Goal: Information Seeking & Learning: Learn about a topic

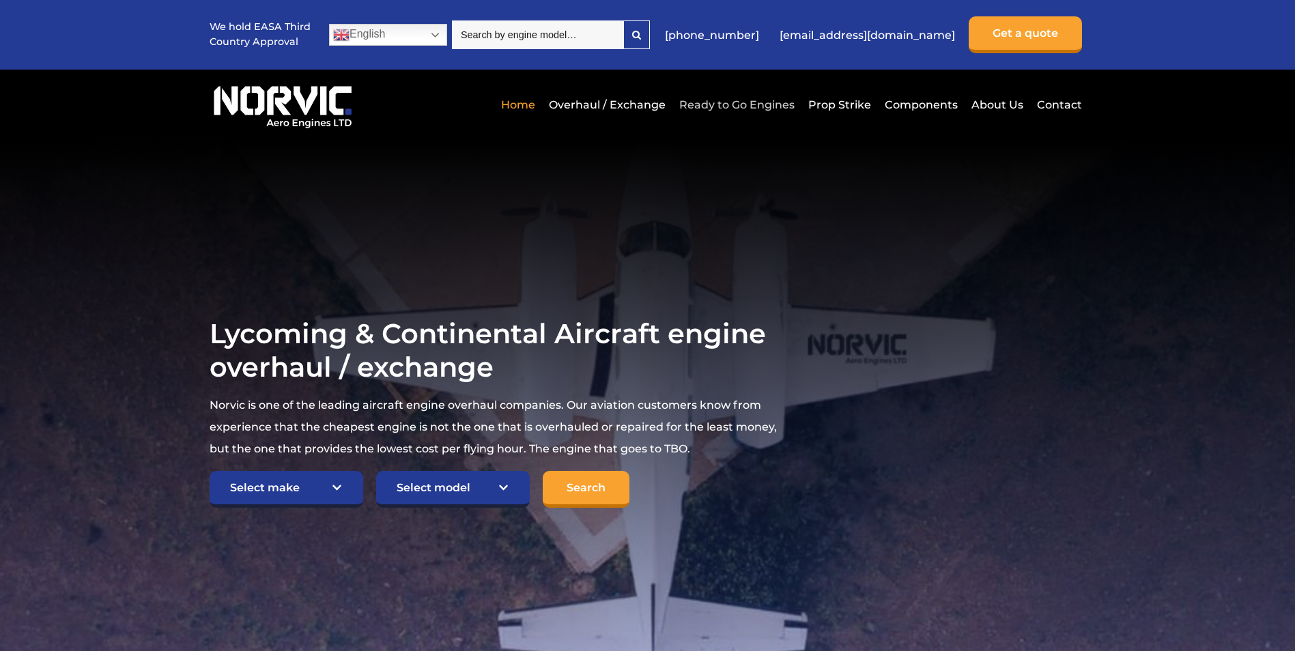
click at [743, 103] on link "Ready to Go Engines" at bounding box center [737, 104] width 122 height 33
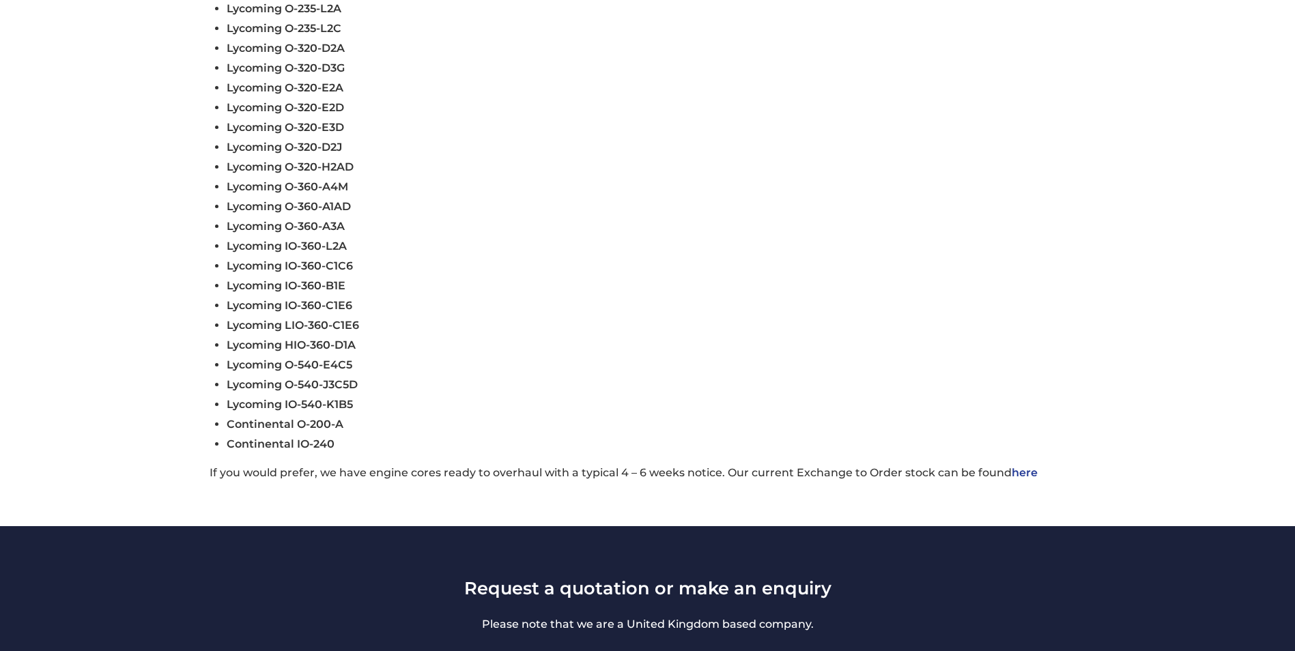
scroll to position [546, 0]
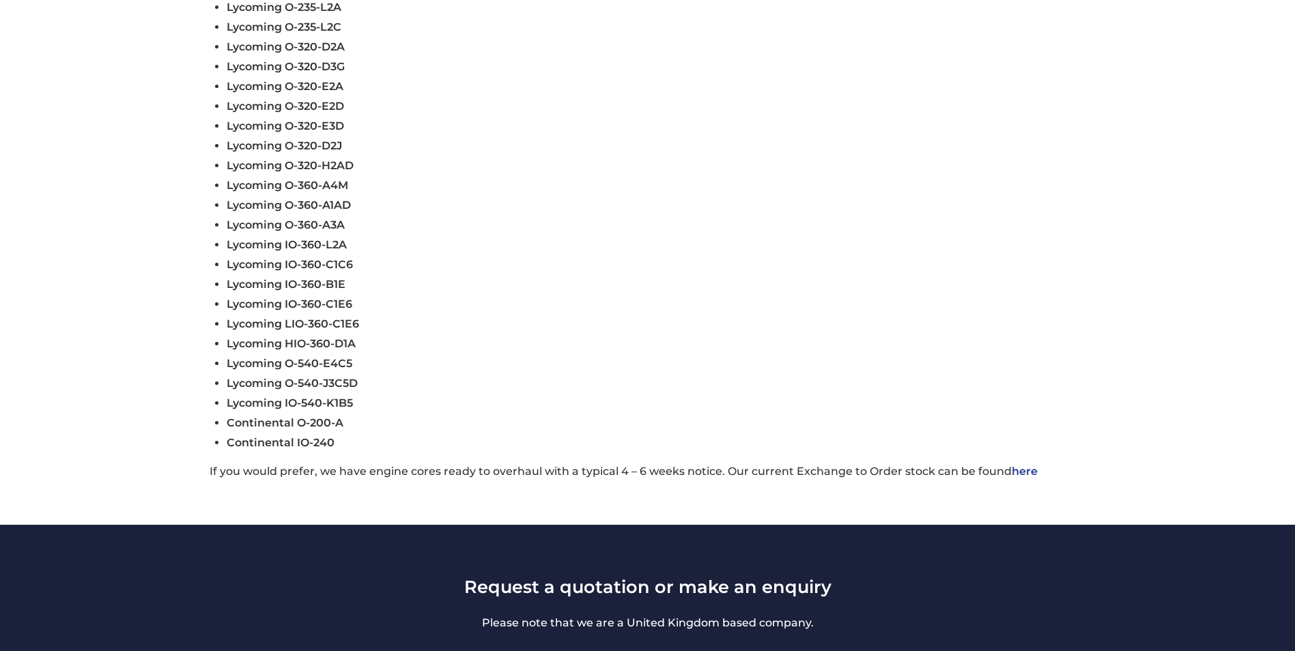
click at [1016, 472] on link "here" at bounding box center [1025, 471] width 26 height 13
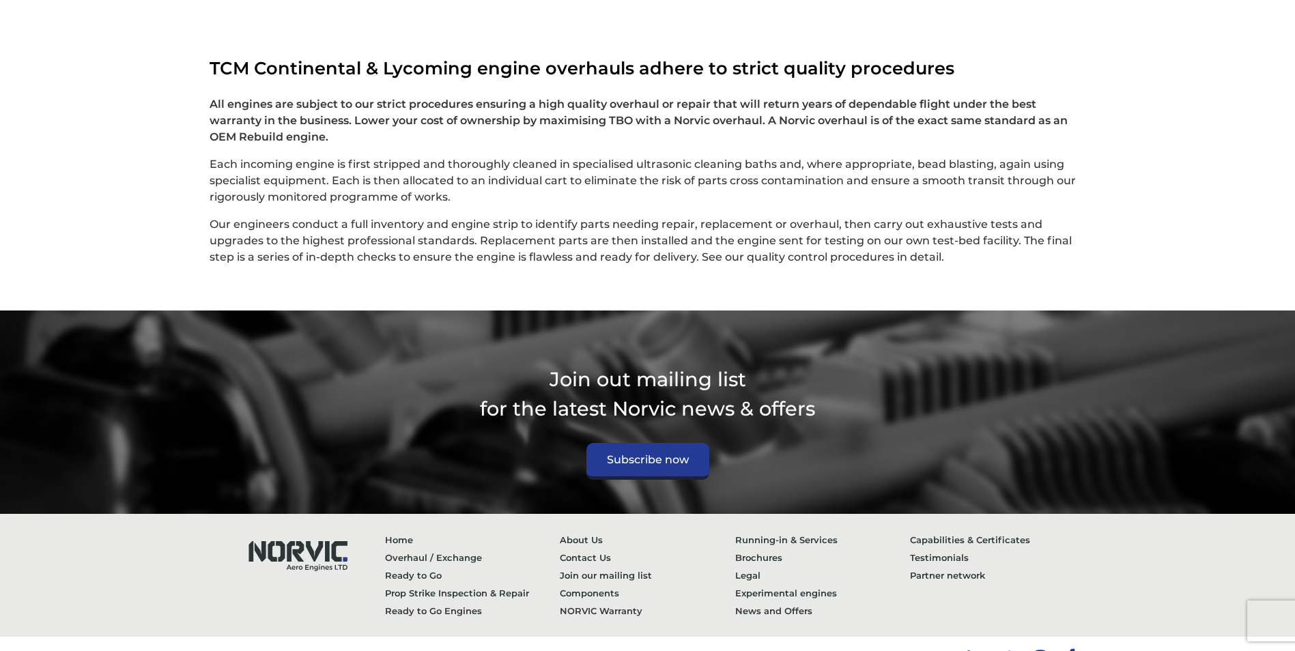
scroll to position [3549, 0]
